Goal: Task Accomplishment & Management: Manage account settings

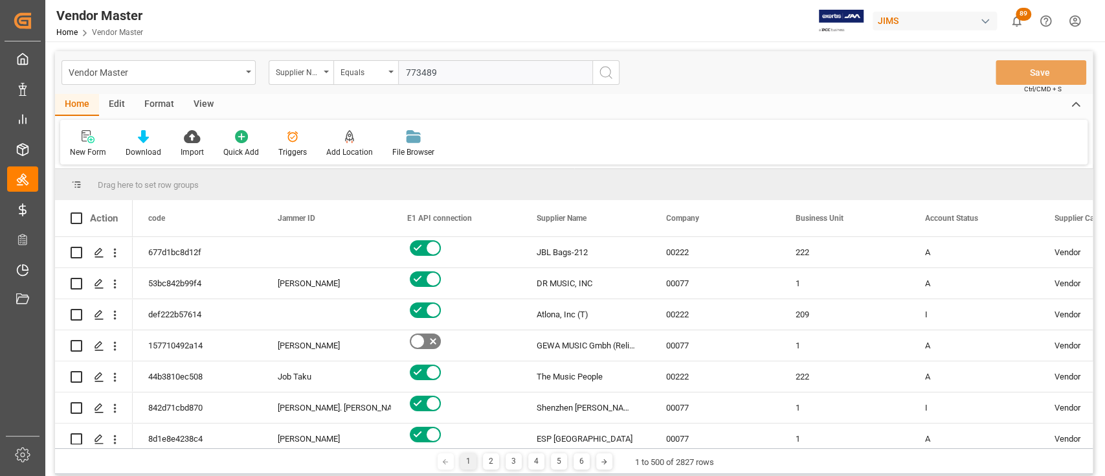
type input "773489"
click at [601, 81] on button "search button" at bounding box center [606, 72] width 27 height 25
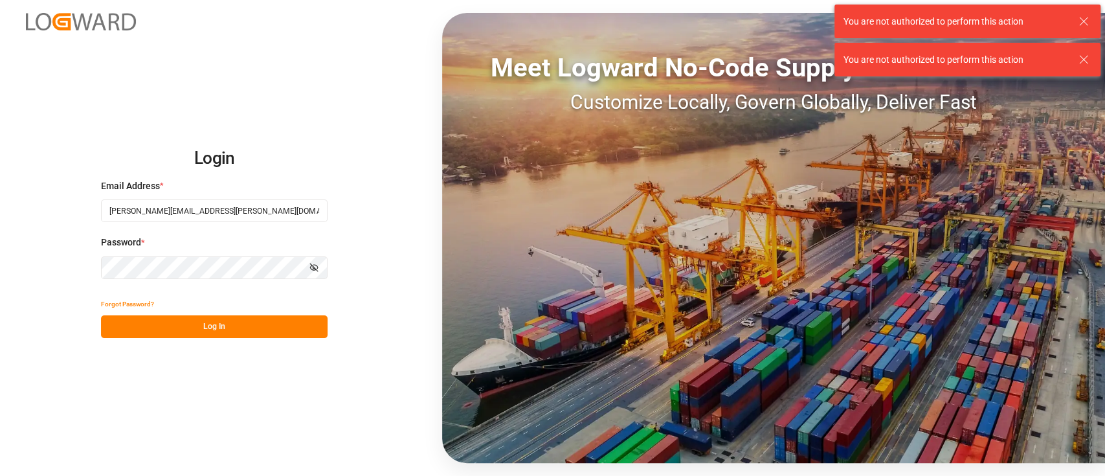
click at [208, 326] on button "Log In" at bounding box center [214, 326] width 227 height 23
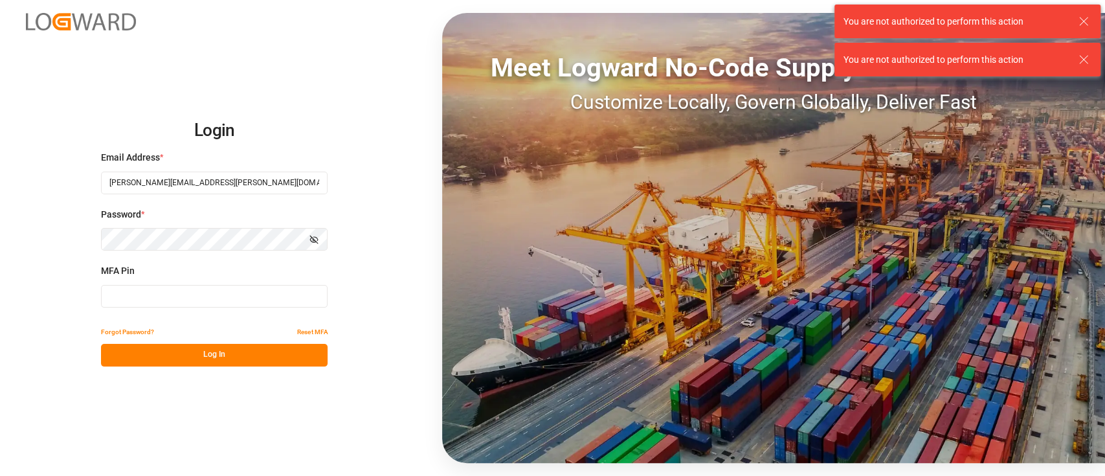
click at [185, 289] on input at bounding box center [214, 296] width 227 height 23
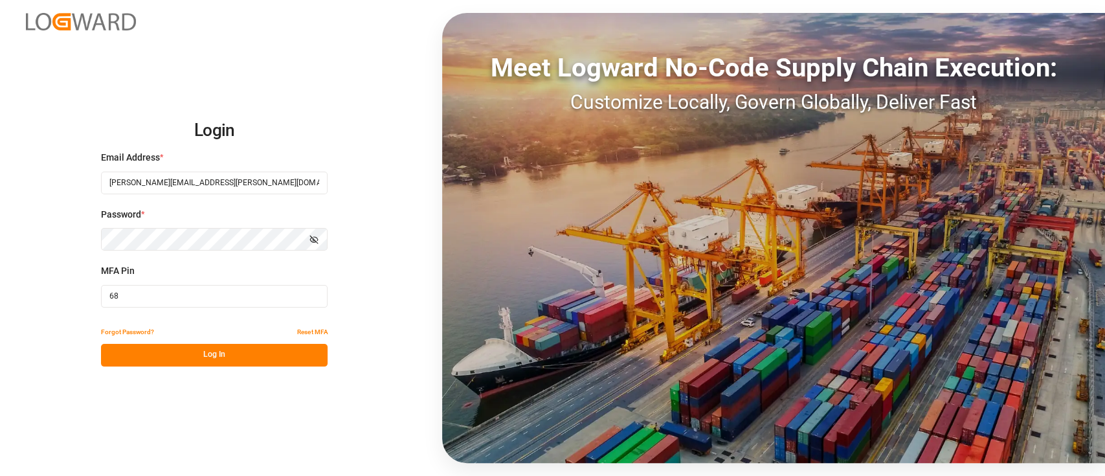
type input "6"
type input "745018"
click at [192, 351] on button "Log In" at bounding box center [214, 355] width 227 height 23
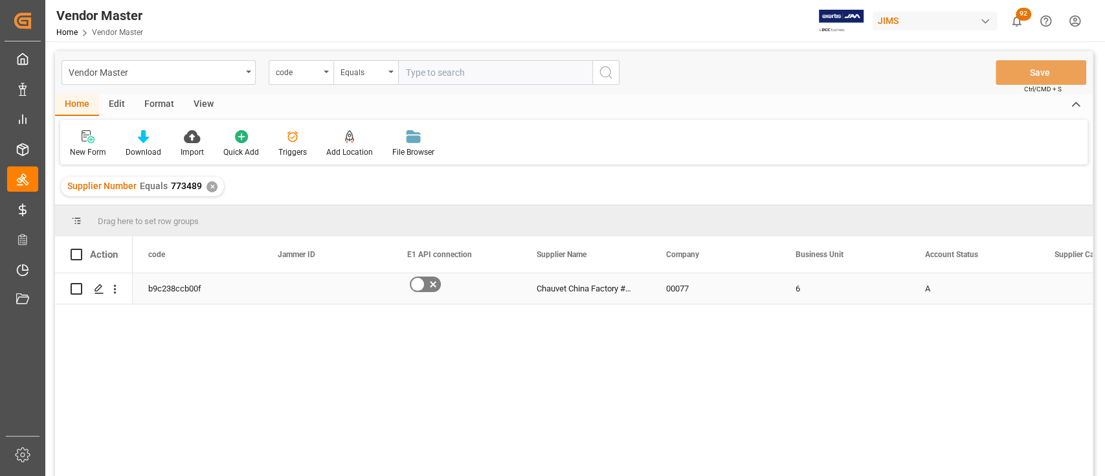
click at [593, 286] on div "Chauvet China Factory #Z28" at bounding box center [586, 288] width 130 height 30
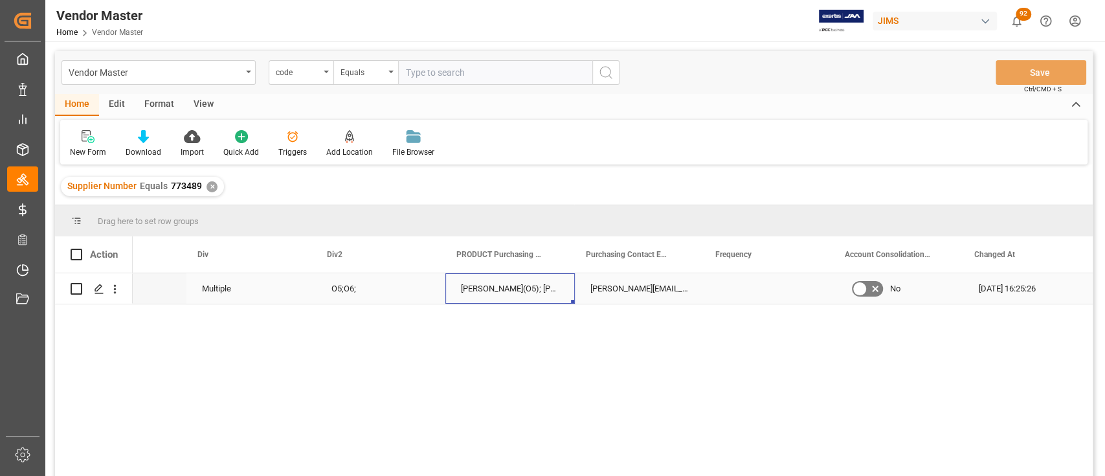
click at [525, 290] on div "[PERSON_NAME](O5); [PERSON_NAME](O5);[PERSON_NAME](O6);[PERSON_NAME](O6)" at bounding box center [511, 288] width 130 height 30
click at [571, 256] on div "Purchasing Contact Email" at bounding box center [635, 254] width 130 height 36
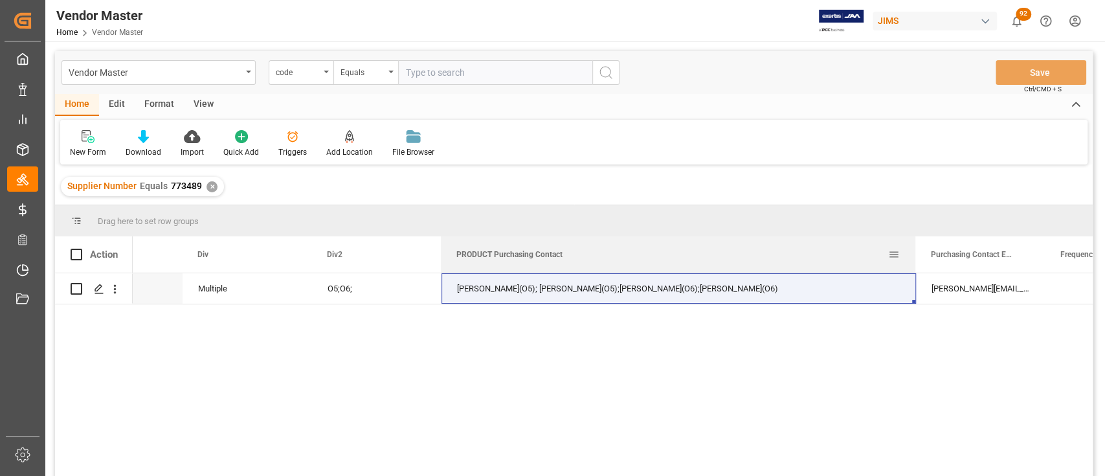
drag, startPoint x: 570, startPoint y: 256, endPoint x: 915, endPoint y: 251, distance: 345.2
click at [915, 251] on div at bounding box center [915, 254] width 5 height 36
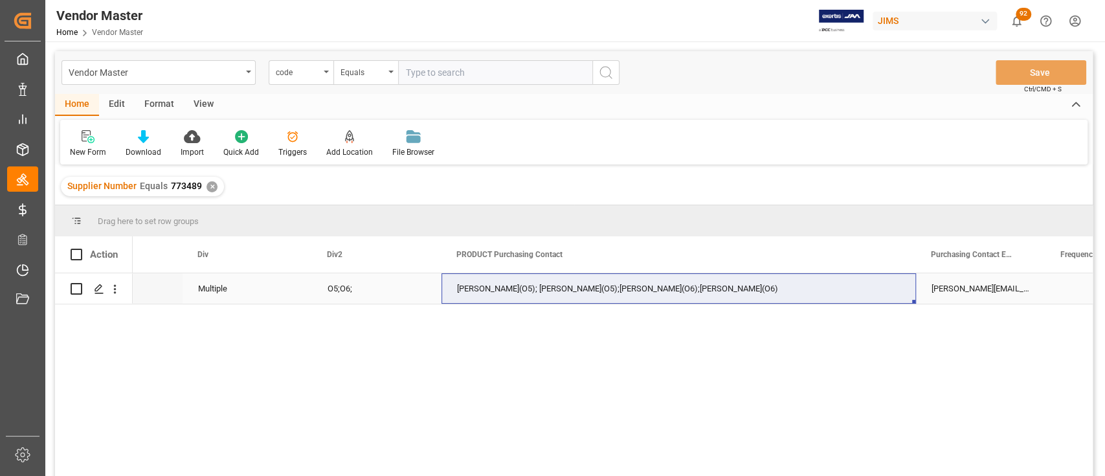
click at [817, 282] on div "[PERSON_NAME](O5); [PERSON_NAME](O5);[PERSON_NAME](O6);[PERSON_NAME](O6)" at bounding box center [679, 288] width 475 height 30
drag, startPoint x: 1044, startPoint y: 256, endPoint x: 1087, endPoint y: 256, distance: 42.7
click at [1087, 256] on div at bounding box center [1087, 254] width 5 height 36
click at [961, 282] on div "[PERSON_NAME][EMAIL_ADDRESS][DOMAIN_NAME](O5);[PERSON_NAME][EMAIL_ADDRESS][PERS…" at bounding box center [1002, 288] width 172 height 30
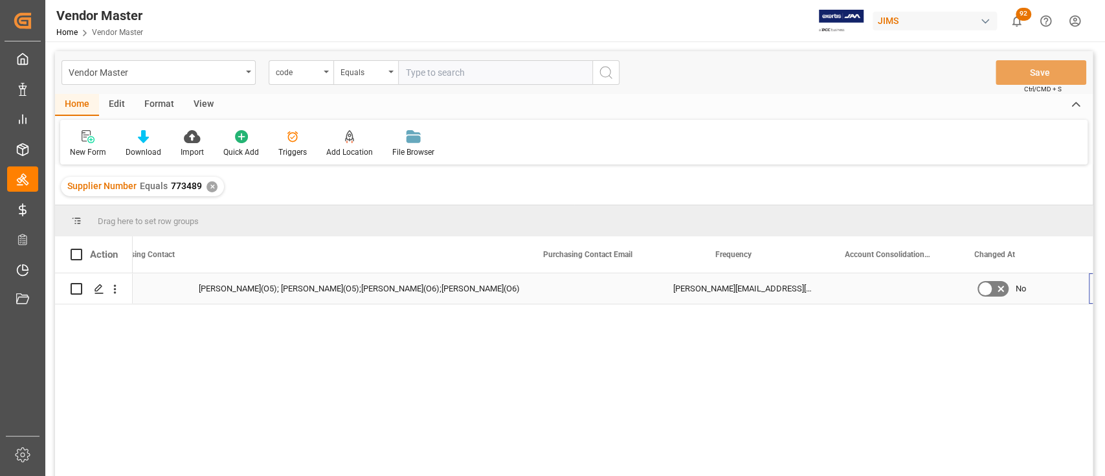
scroll to position [0, 7587]
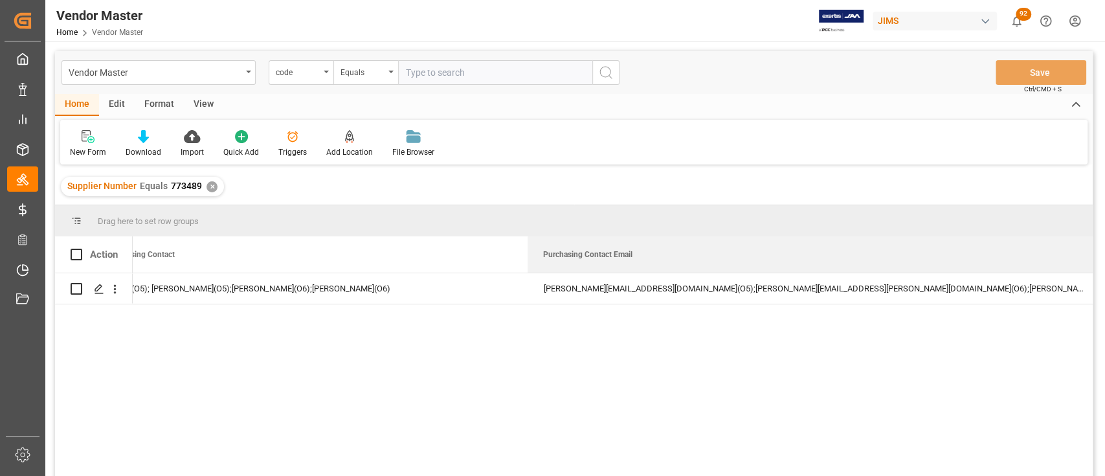
drag, startPoint x: 699, startPoint y: 251, endPoint x: 1104, endPoint y: 267, distance: 405.7
click at [1103, 267] on div "Vendor Master Home Vendor Master [PERSON_NAME] 92 Notifications Only show unrea…" at bounding box center [573, 238] width 1057 height 476
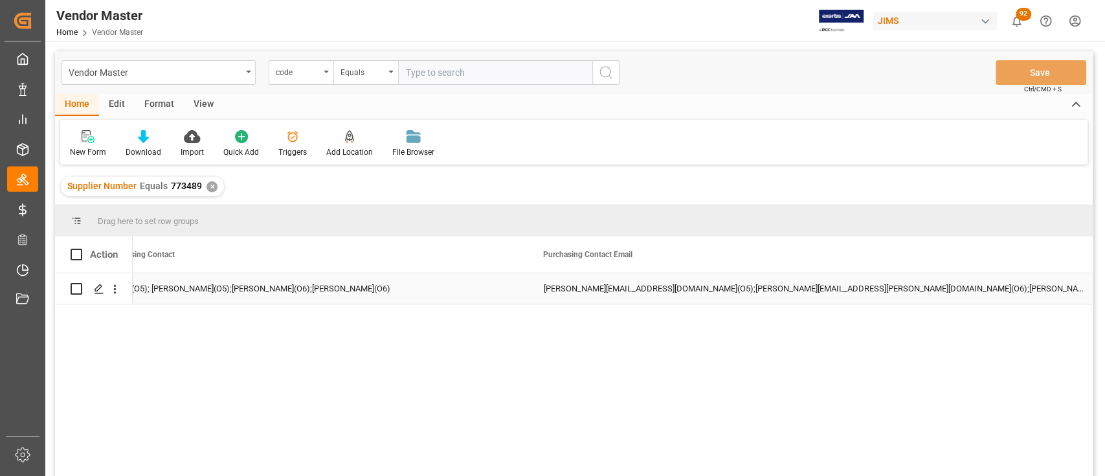
click at [743, 291] on div "[PERSON_NAME][EMAIL_ADDRESS][DOMAIN_NAME](O5);[PERSON_NAME][EMAIL_ADDRESS][PERS…" at bounding box center [817, 288] width 578 height 30
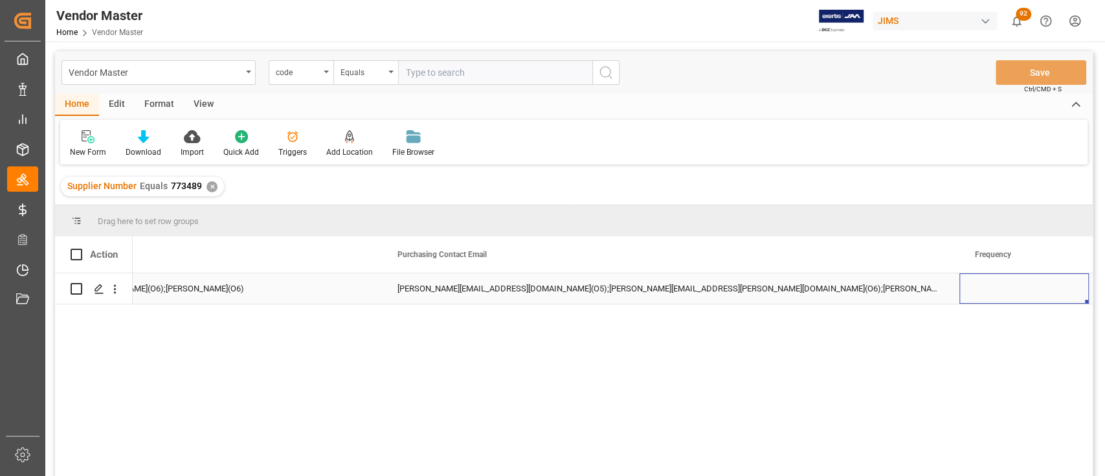
scroll to position [0, 7866]
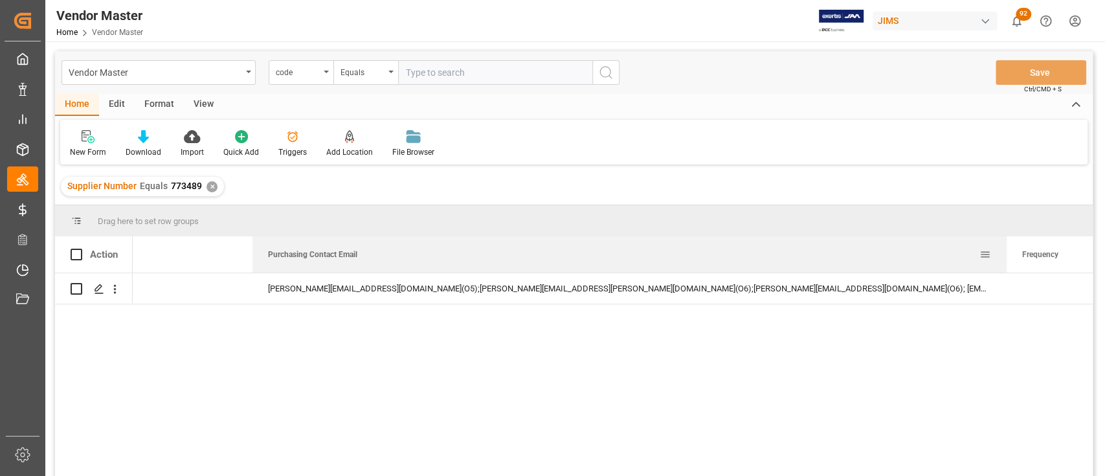
drag, startPoint x: 828, startPoint y: 251, endPoint x: 1021, endPoint y: 264, distance: 192.7
click at [1010, 262] on div at bounding box center [1006, 254] width 5 height 36
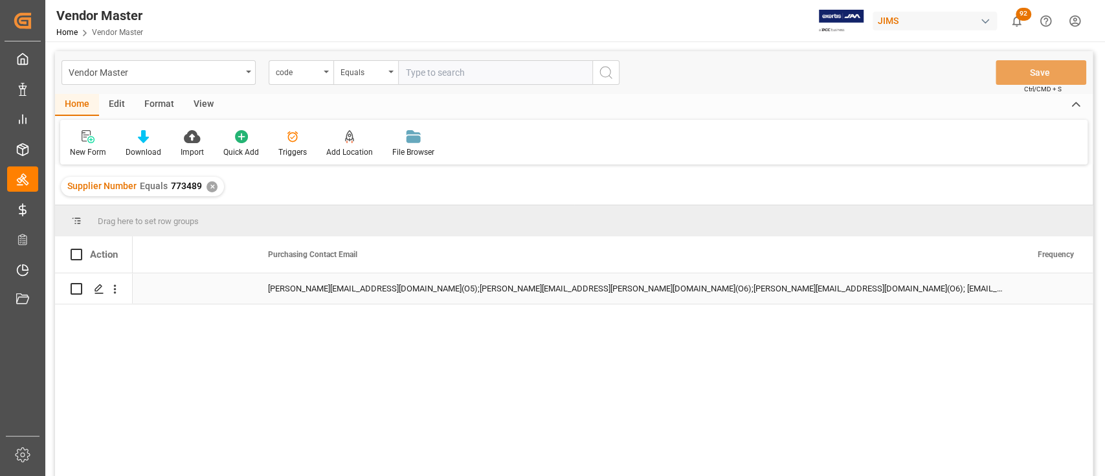
click at [923, 281] on div "[PERSON_NAME][EMAIL_ADDRESS][DOMAIN_NAME](O5);[PERSON_NAME][EMAIL_ADDRESS][PERS…" at bounding box center [638, 288] width 770 height 30
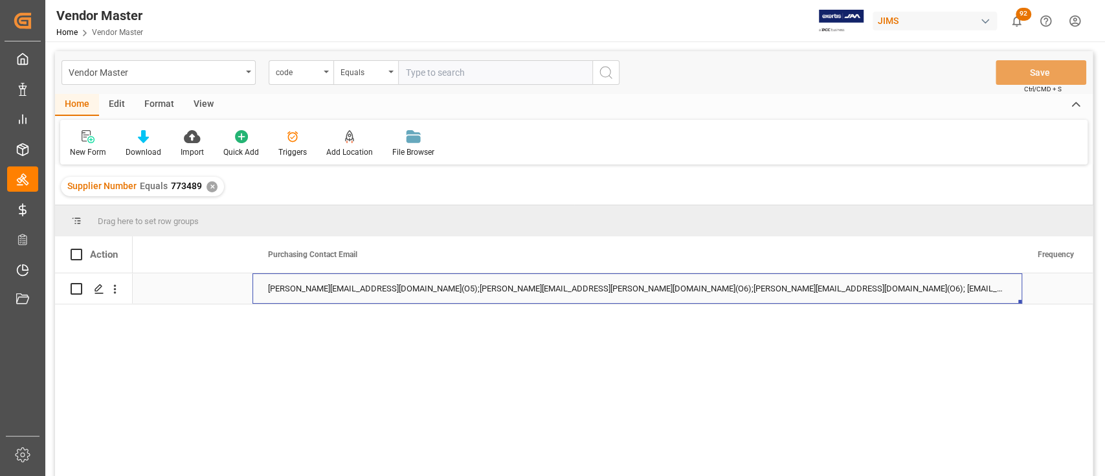
click at [923, 281] on div "[PERSON_NAME][EMAIL_ADDRESS][DOMAIN_NAME](O5);[PERSON_NAME][EMAIL_ADDRESS][PERS…" at bounding box center [638, 288] width 770 height 30
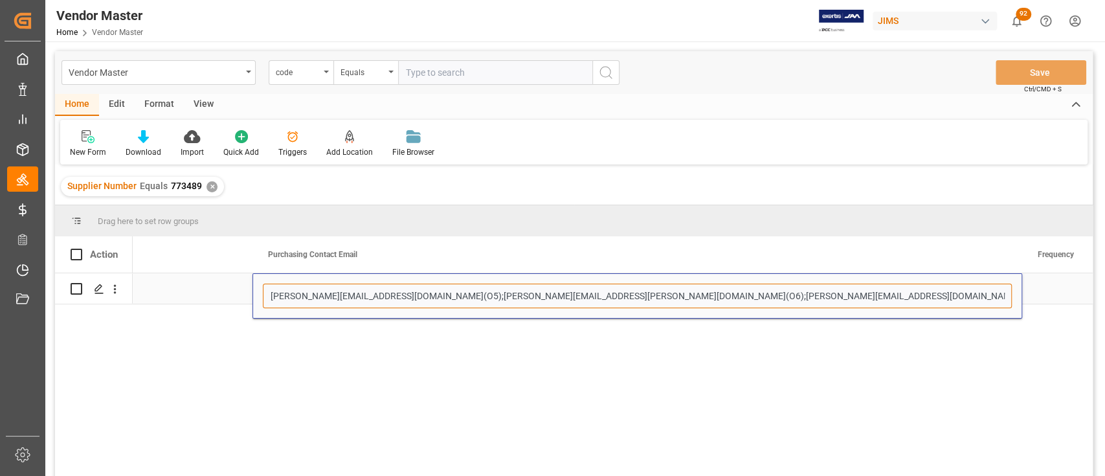
click at [938, 293] on input "[PERSON_NAME][EMAIL_ADDRESS][DOMAIN_NAME](O5);[PERSON_NAME][EMAIL_ADDRESS][PERS…" at bounding box center [637, 296] width 749 height 25
click at [728, 297] on input "[PERSON_NAME][EMAIL_ADDRESS][DOMAIN_NAME](O5);[PERSON_NAME][EMAIL_ADDRESS][PERS…" at bounding box center [637, 296] width 749 height 25
paste input "[PERSON_NAME][EMAIL_ADDRESS][PERSON_NAME][DOMAIN_NAME]"
type input "[PERSON_NAME][EMAIL_ADDRESS][DOMAIN_NAME](O5);[PERSON_NAME][EMAIL_ADDRESS][PERS…"
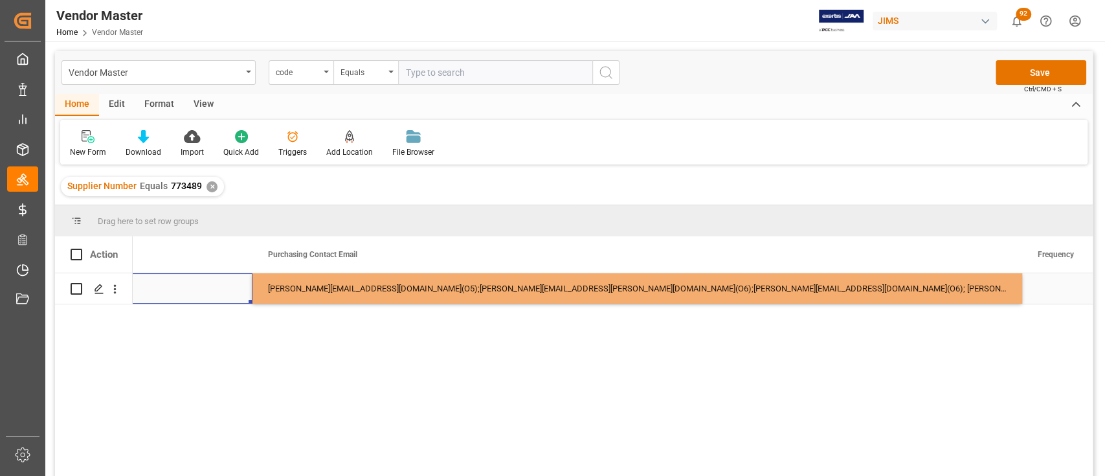
click at [216, 287] on div "[PERSON_NAME](O5); [PERSON_NAME](O5);[PERSON_NAME](O6);[PERSON_NAME](O6)" at bounding box center [15, 288] width 475 height 30
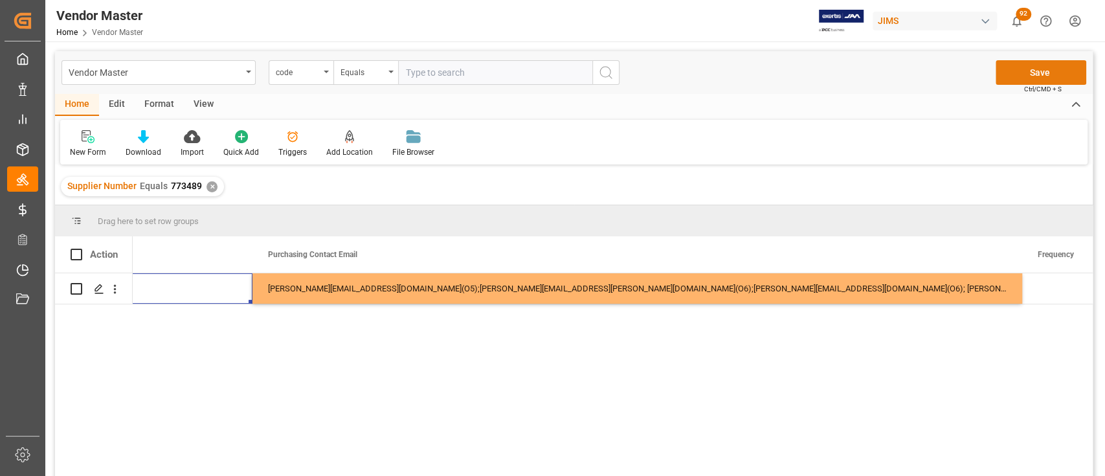
click at [1048, 67] on button "Save" at bounding box center [1041, 72] width 91 height 25
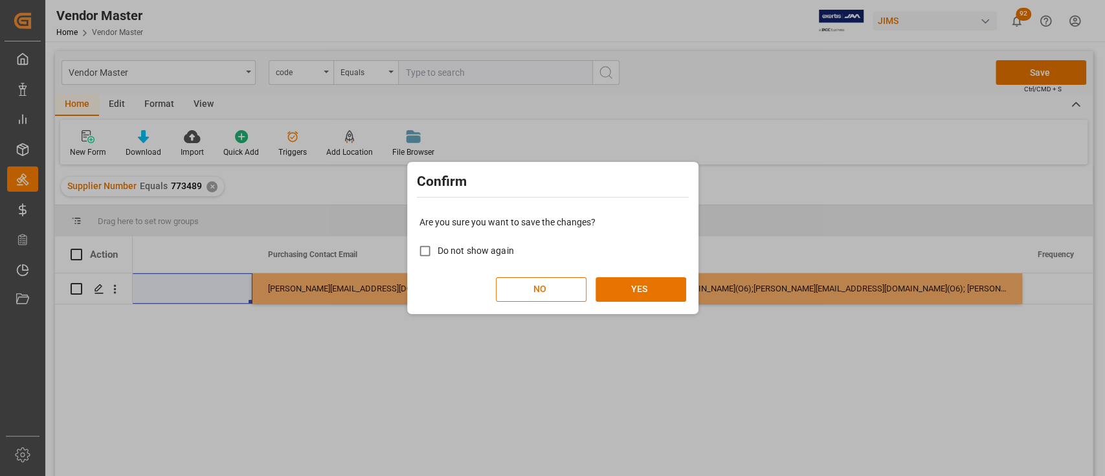
click at [477, 254] on span "Do not show again" at bounding box center [476, 250] width 76 height 10
click at [438, 254] on input "Do not show again" at bounding box center [424, 250] width 25 height 25
checkbox input "true"
click at [626, 293] on button "YES" at bounding box center [641, 289] width 91 height 25
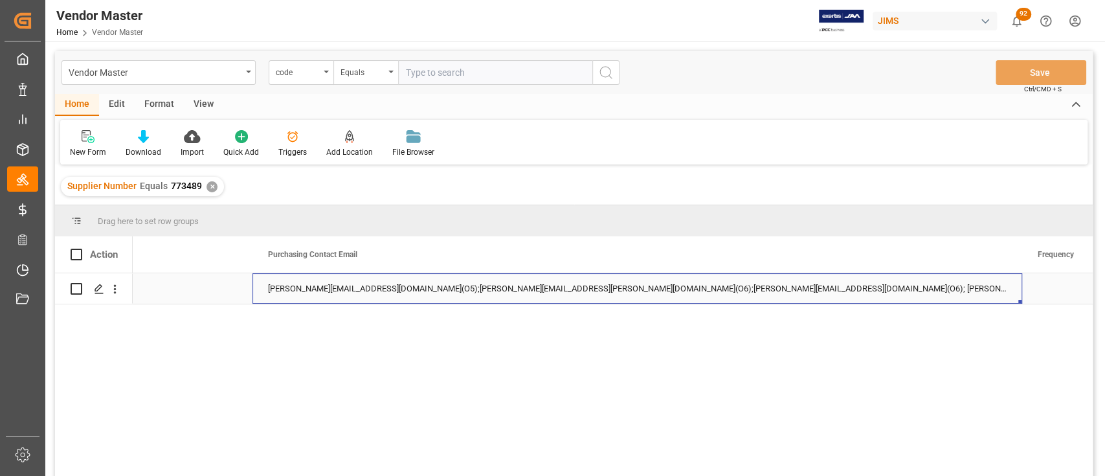
click at [343, 287] on div "[PERSON_NAME][EMAIL_ADDRESS][DOMAIN_NAME](O5);[PERSON_NAME][EMAIL_ADDRESS][PERS…" at bounding box center [638, 288] width 770 height 30
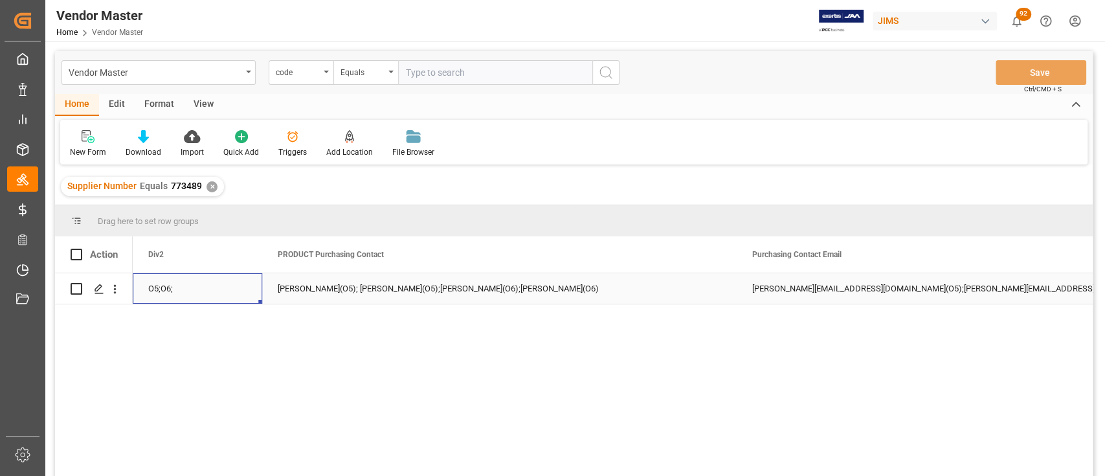
scroll to position [0, 7253]
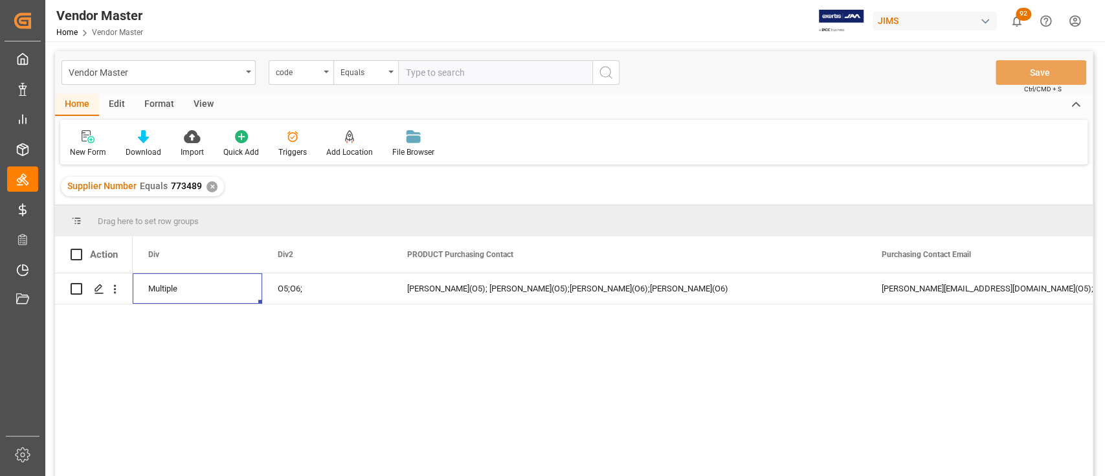
click at [210, 184] on div "✕" at bounding box center [212, 186] width 11 height 11
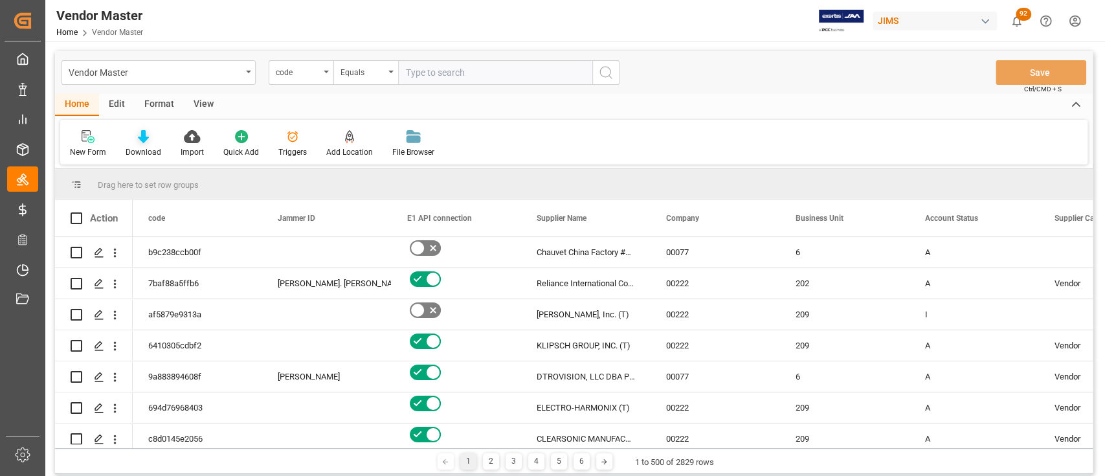
click at [146, 139] on icon at bounding box center [143, 136] width 11 height 13
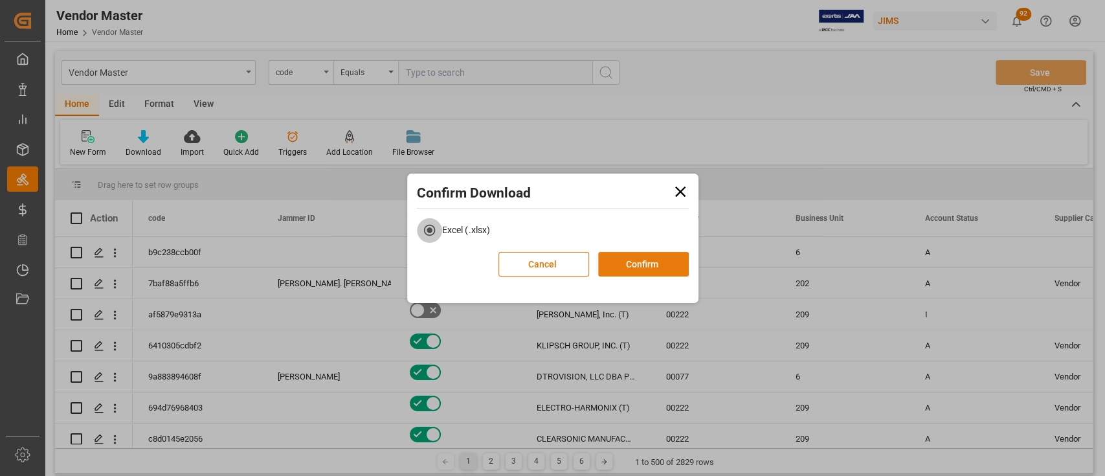
click at [659, 270] on button "Confirm" at bounding box center [643, 264] width 91 height 25
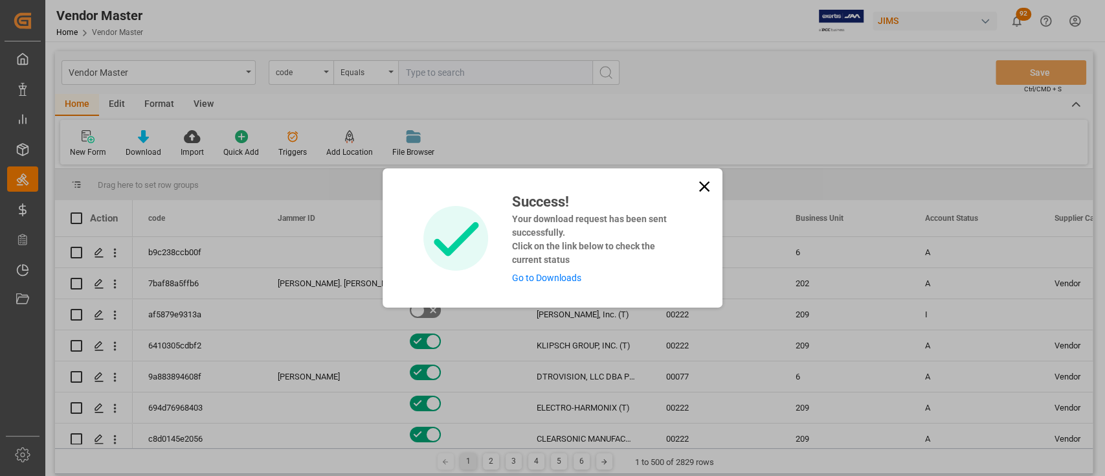
click at [540, 277] on link "Go to Downloads" at bounding box center [546, 278] width 69 height 10
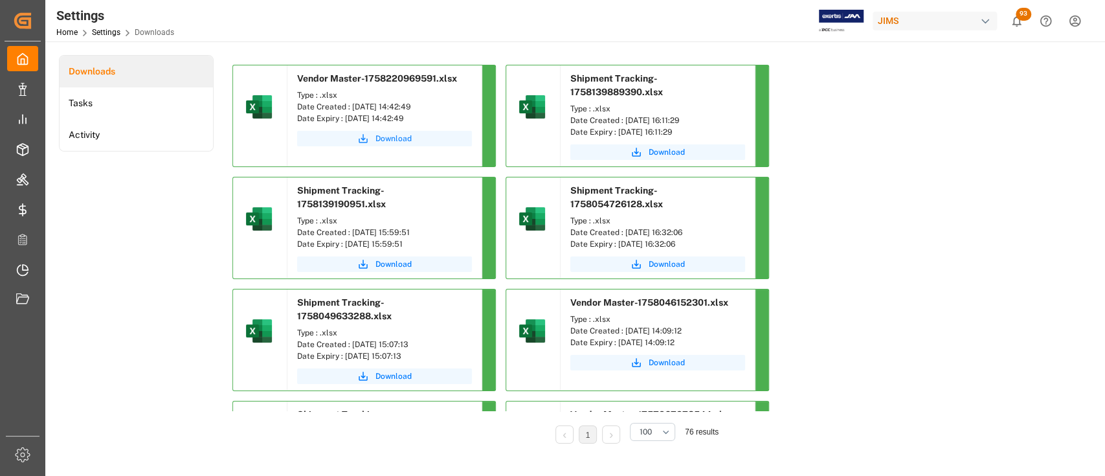
click at [394, 137] on span "Download" at bounding box center [394, 139] width 36 height 12
